Goal: Information Seeking & Learning: Learn about a topic

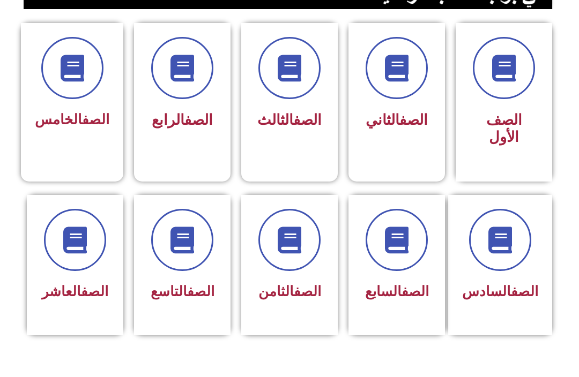
scroll to position [278, 0]
click at [187, 287] on link "الصف" at bounding box center [200, 292] width 27 height 16
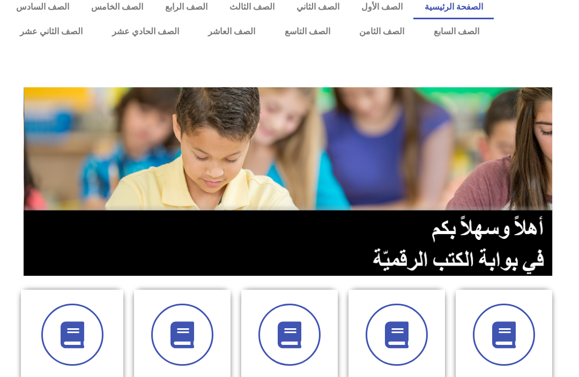
scroll to position [0, 0]
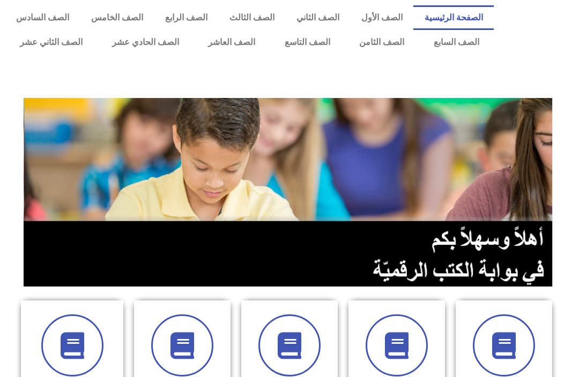
click at [308, 42] on link "الصف التاسع" at bounding box center [307, 42] width 75 height 25
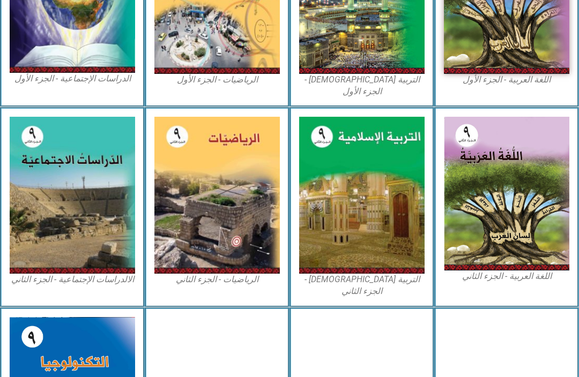
scroll to position [395, 0]
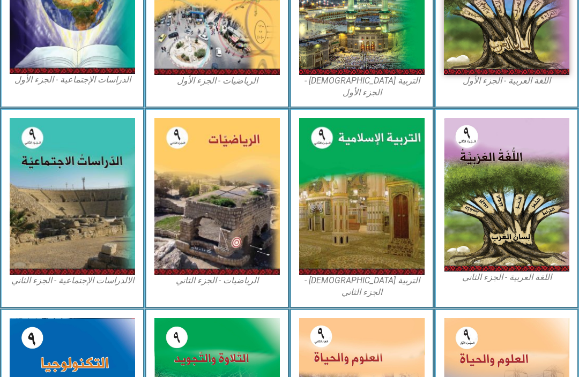
click at [393, 209] on img at bounding box center [361, 196] width 125 height 157
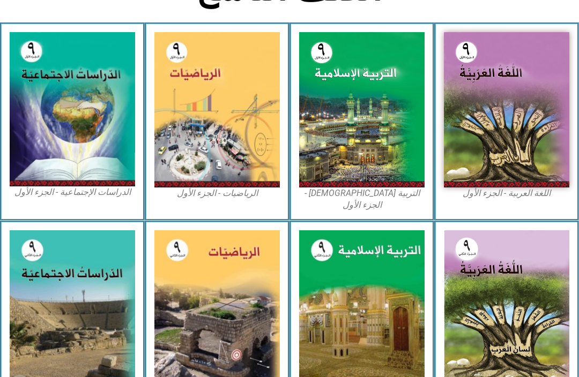
scroll to position [271, 0]
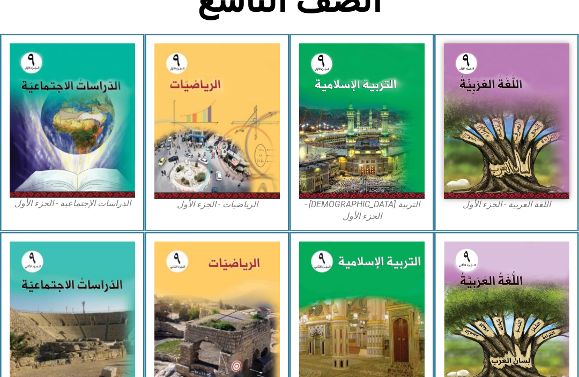
click at [392, 130] on img at bounding box center [361, 120] width 125 height 155
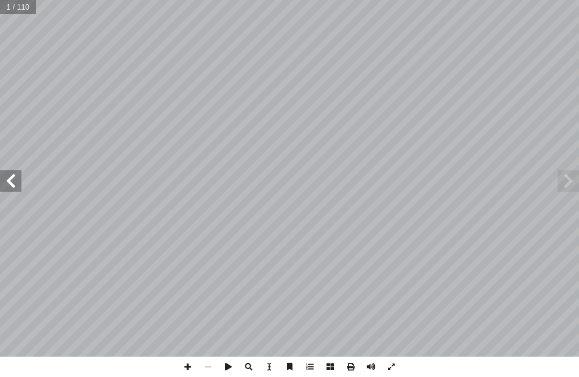
click at [568, 187] on span at bounding box center [568, 180] width 21 height 21
click at [567, 184] on span at bounding box center [568, 180] width 21 height 21
click at [1, 184] on span at bounding box center [10, 180] width 21 height 21
click at [20, 189] on span at bounding box center [10, 180] width 21 height 21
click at [4, 176] on span at bounding box center [10, 180] width 21 height 21
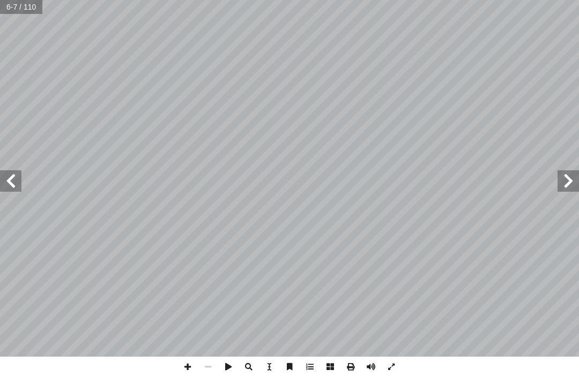
click at [0, 187] on span at bounding box center [10, 180] width 21 height 21
click at [6, 181] on span at bounding box center [10, 180] width 21 height 21
click at [0, 181] on span at bounding box center [10, 180] width 21 height 21
click at [7, 180] on span at bounding box center [10, 180] width 21 height 21
click at [7, 182] on span at bounding box center [10, 180] width 21 height 21
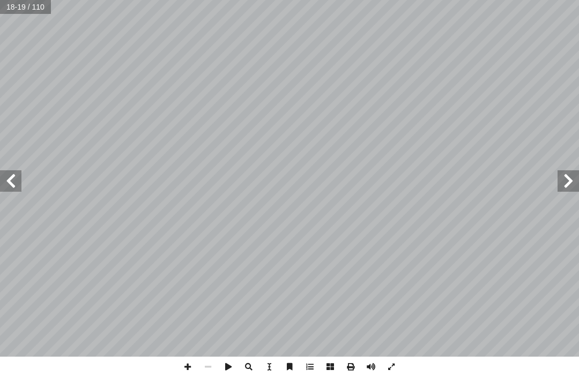
click at [0, 176] on span at bounding box center [10, 180] width 21 height 21
click at [14, 179] on span at bounding box center [10, 180] width 21 height 21
click at [14, 178] on span at bounding box center [10, 180] width 21 height 21
click at [8, 179] on span at bounding box center [10, 180] width 21 height 21
click at [8, 188] on span at bounding box center [10, 180] width 21 height 21
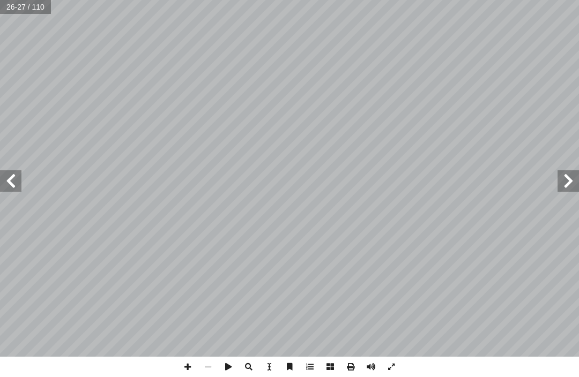
click at [18, 177] on span at bounding box center [10, 180] width 21 height 21
click at [5, 180] on span at bounding box center [10, 180] width 21 height 21
click at [6, 183] on span at bounding box center [10, 180] width 21 height 21
click at [6, 180] on span at bounding box center [10, 180] width 21 height 21
click at [13, 181] on span at bounding box center [10, 180] width 21 height 21
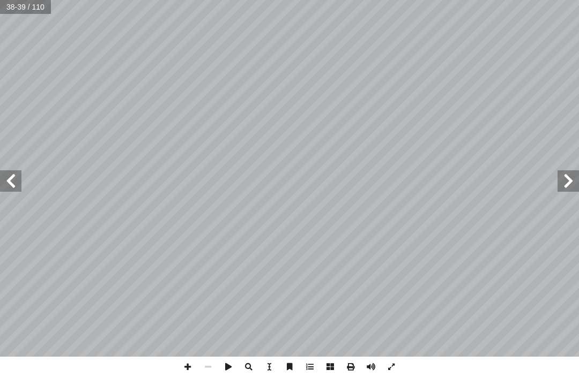
click at [565, 178] on span at bounding box center [568, 180] width 21 height 21
click at [577, 181] on span at bounding box center [568, 180] width 21 height 21
click at [563, 191] on span at bounding box center [568, 180] width 21 height 21
click at [577, 187] on span at bounding box center [568, 180] width 21 height 21
click at [566, 186] on span at bounding box center [568, 180] width 21 height 21
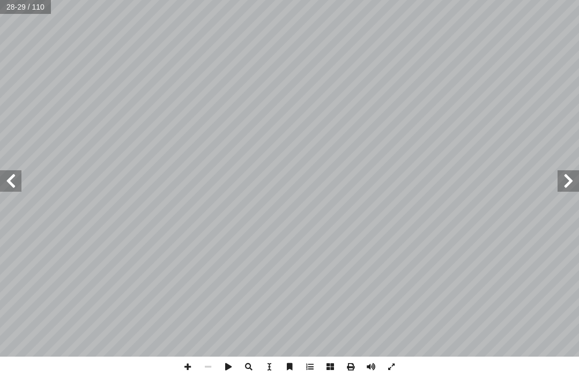
click at [5, 181] on span at bounding box center [10, 180] width 21 height 21
click at [18, 183] on span at bounding box center [10, 180] width 21 height 21
